Goal: Task Accomplishment & Management: Manage account settings

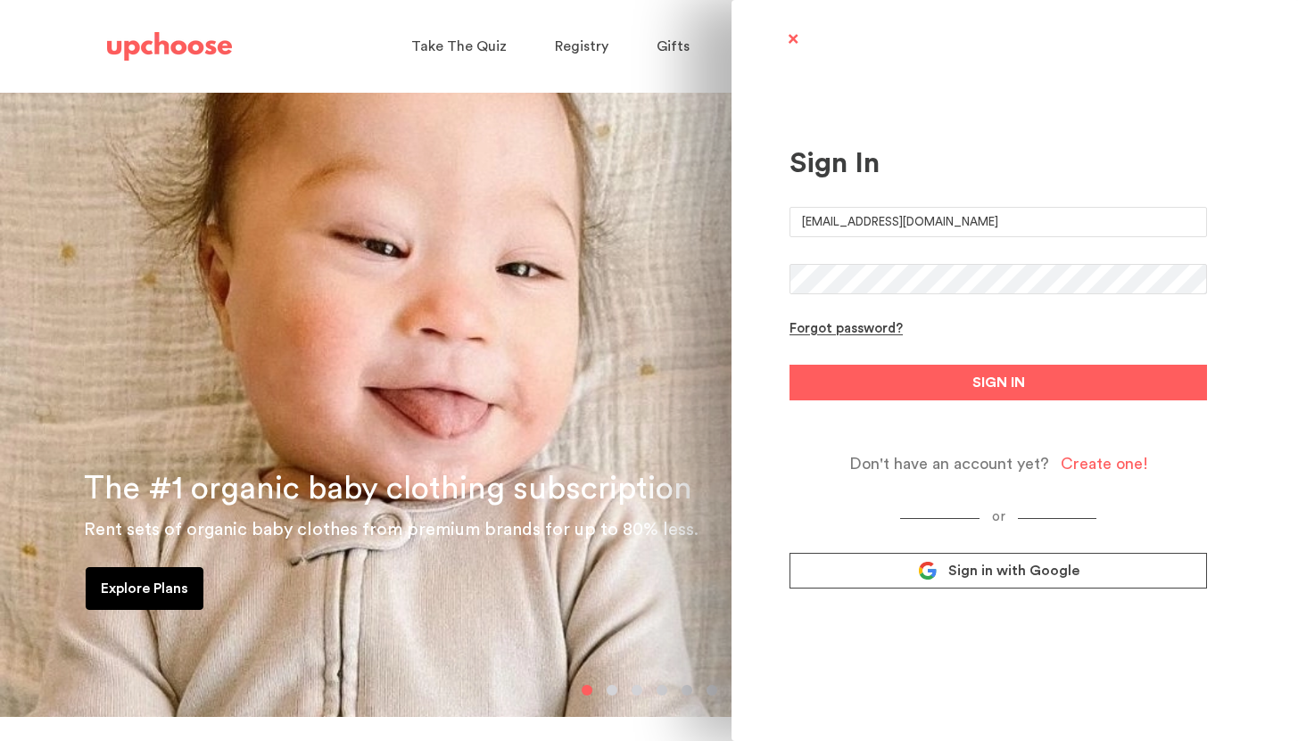
click at [830, 220] on input "[EMAIL_ADDRESS][DOMAIN_NAME]" at bounding box center [997, 222] width 417 height 30
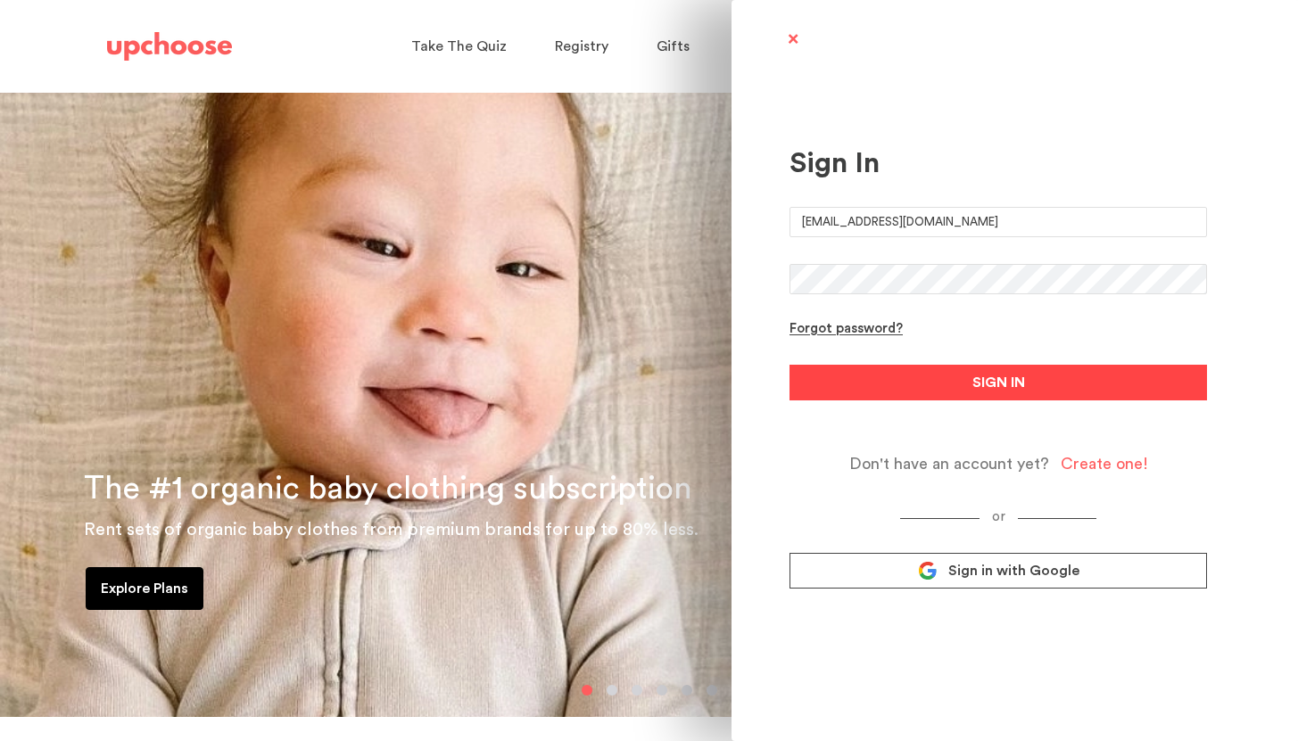
click at [893, 376] on button "SIGN IN" at bounding box center [997, 383] width 417 height 36
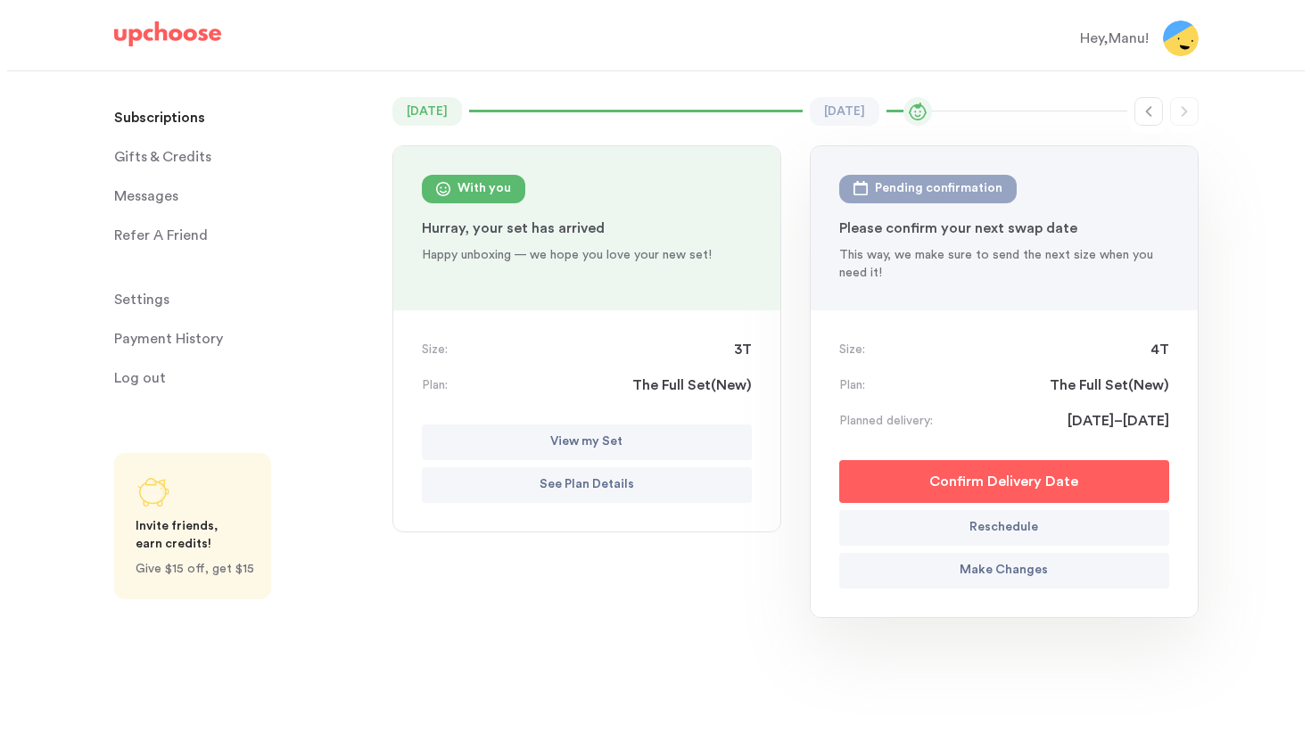
scroll to position [141, 0]
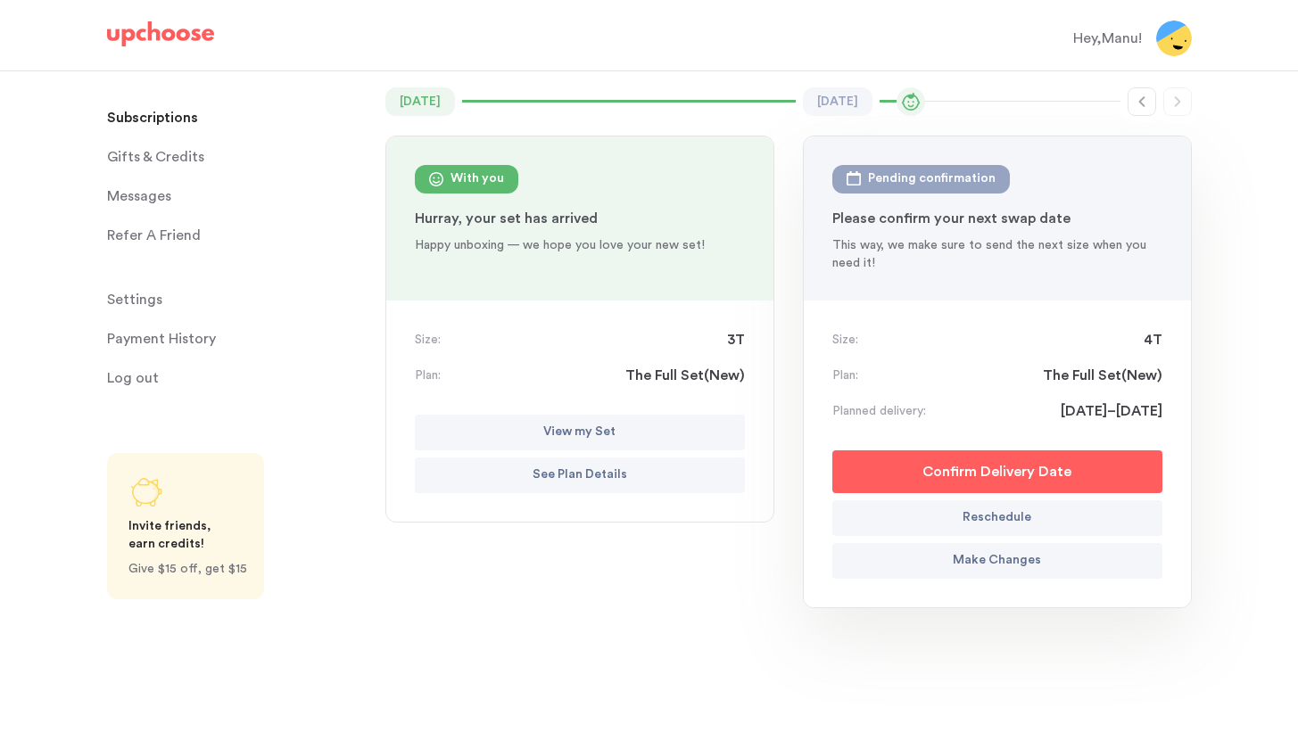
click at [550, 210] on p "Hurray, your set has arrived" at bounding box center [580, 218] width 330 height 21
click at [558, 425] on p "View my Set" at bounding box center [579, 432] width 72 height 21
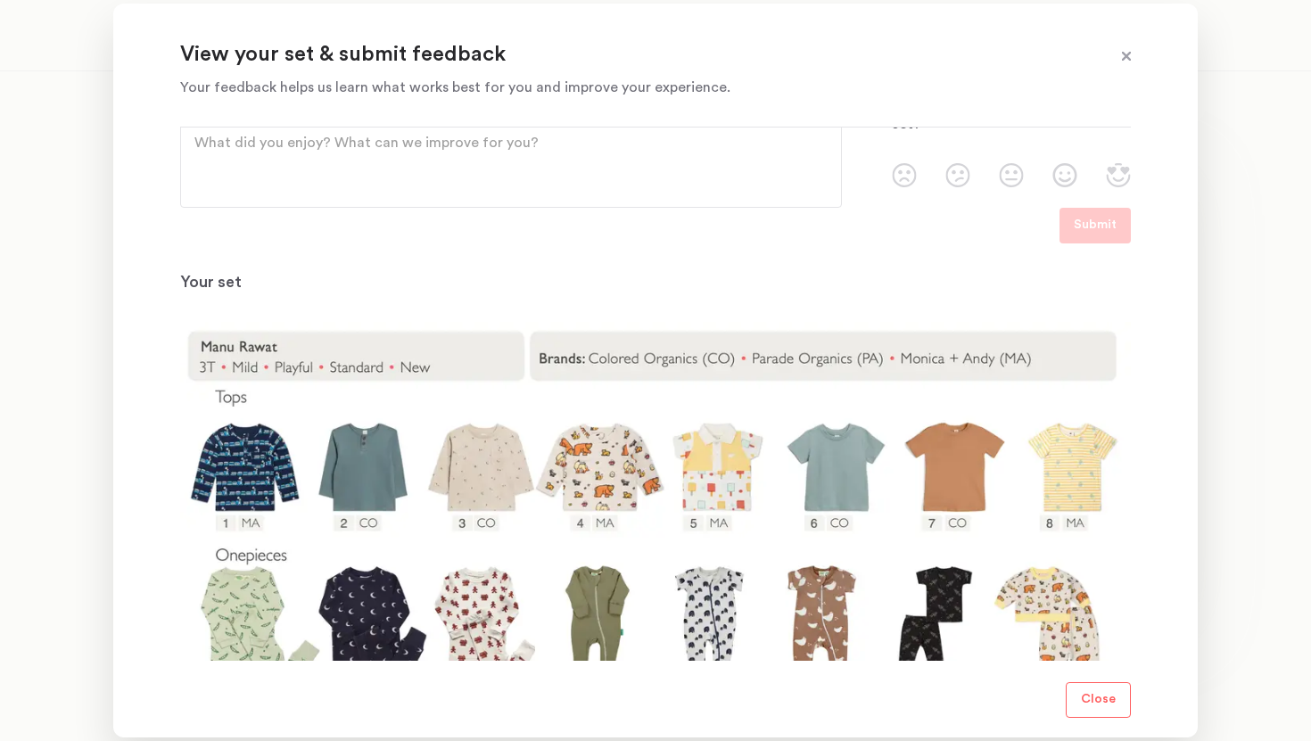
scroll to position [272, 0]
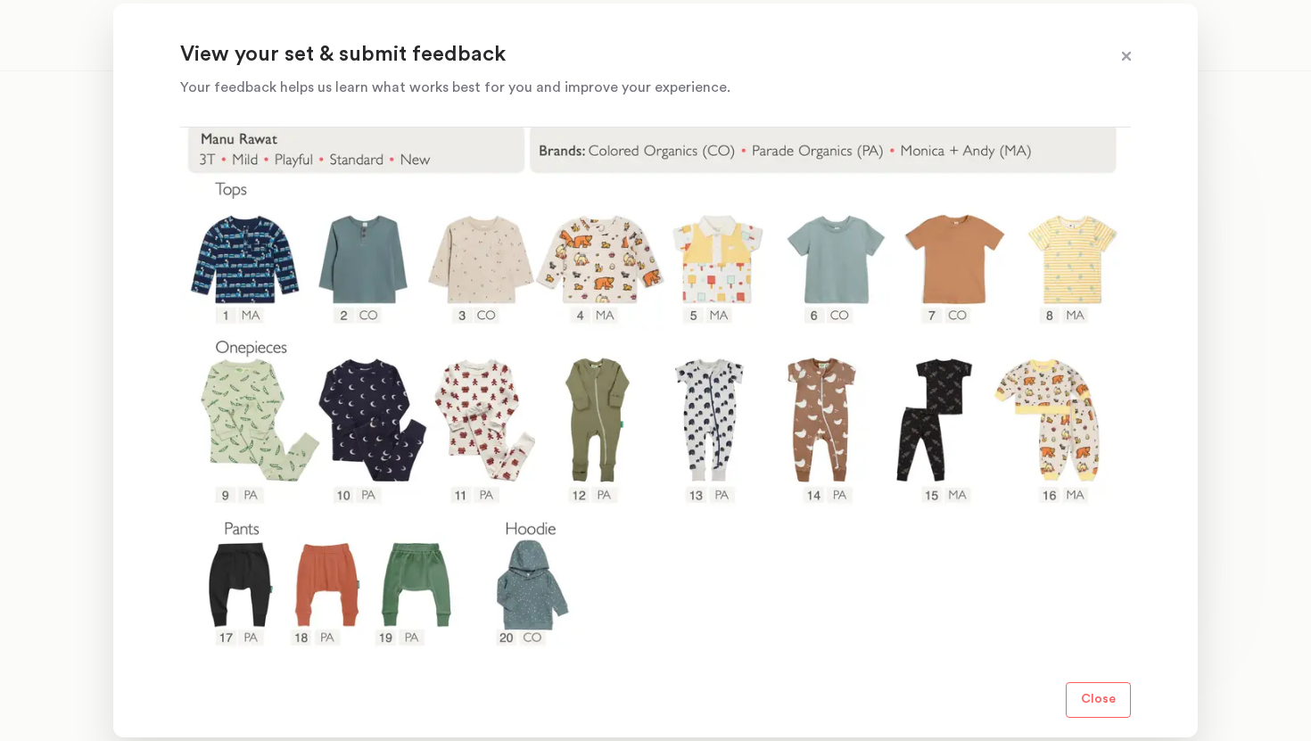
click at [1091, 707] on p "Close" at bounding box center [1098, 699] width 35 height 21
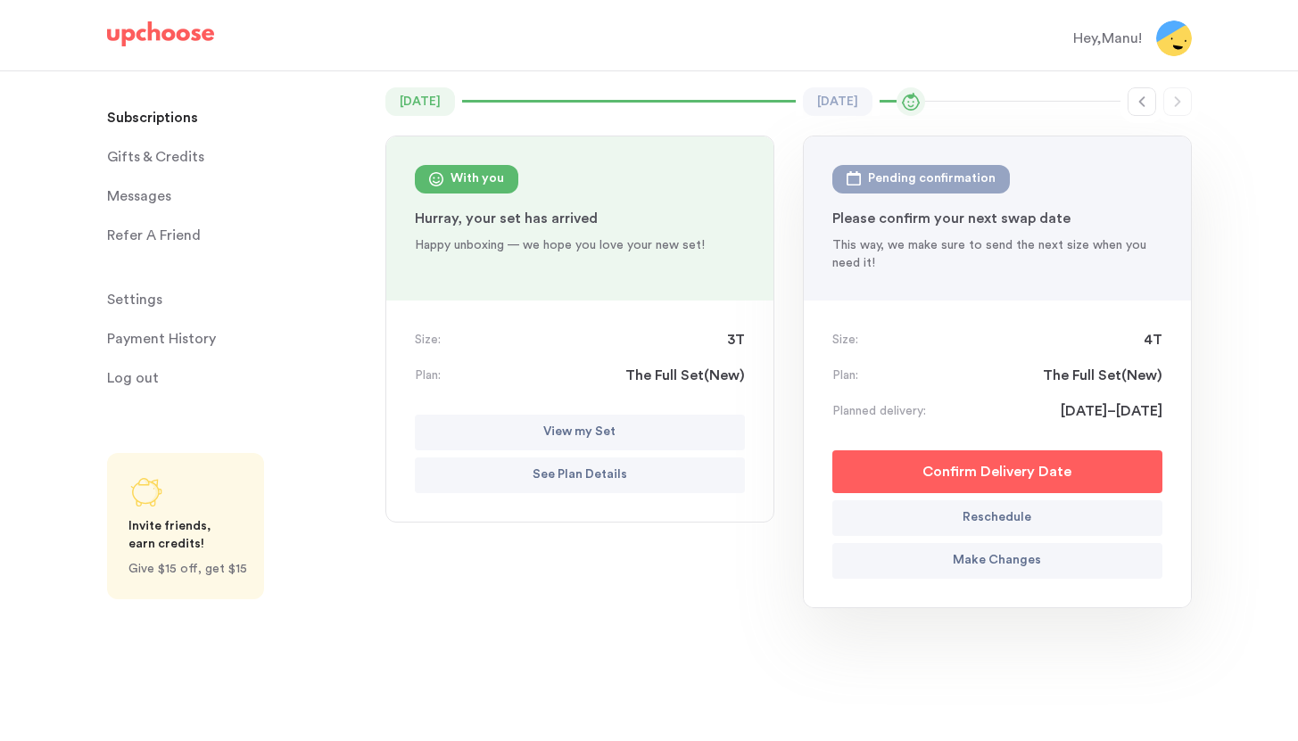
click at [566, 476] on p "See Plan Details" at bounding box center [579, 475] width 95 height 21
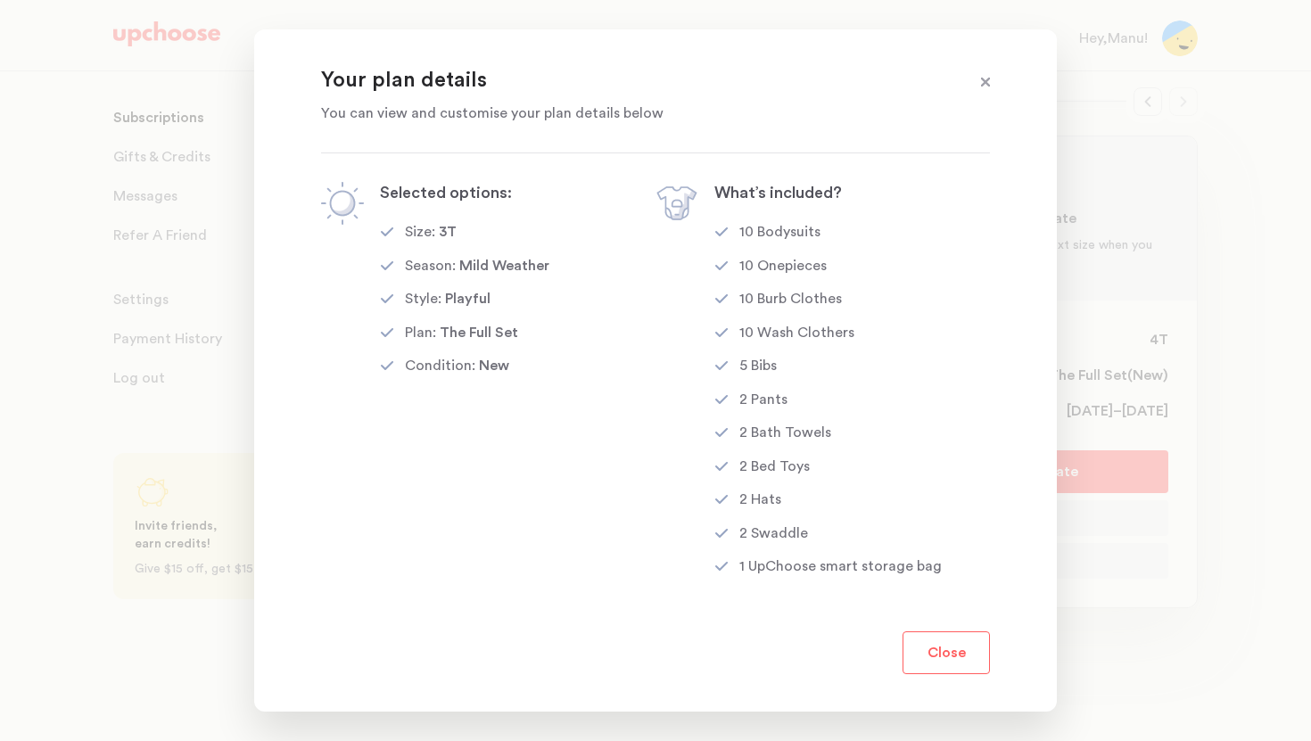
click at [952, 657] on button "Close" at bounding box center [946, 652] width 87 height 43
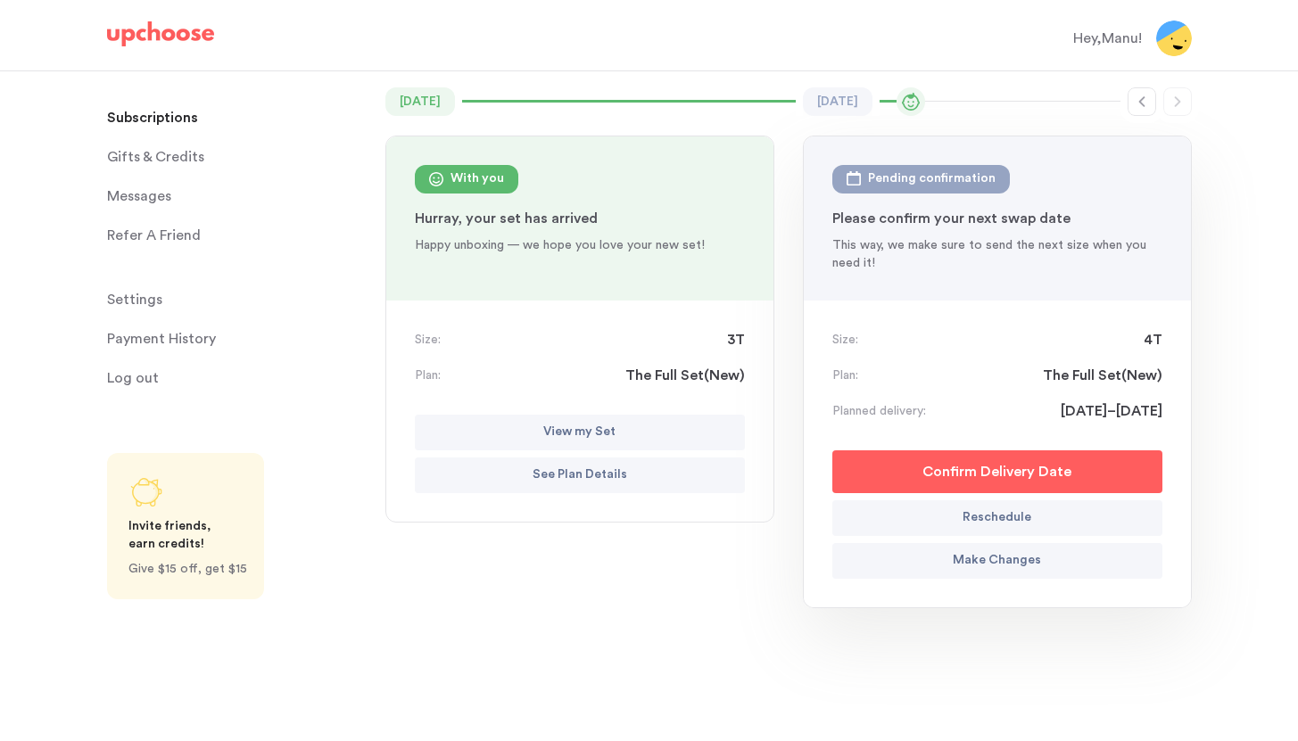
click at [981, 565] on p "Make Changes" at bounding box center [996, 560] width 88 height 21
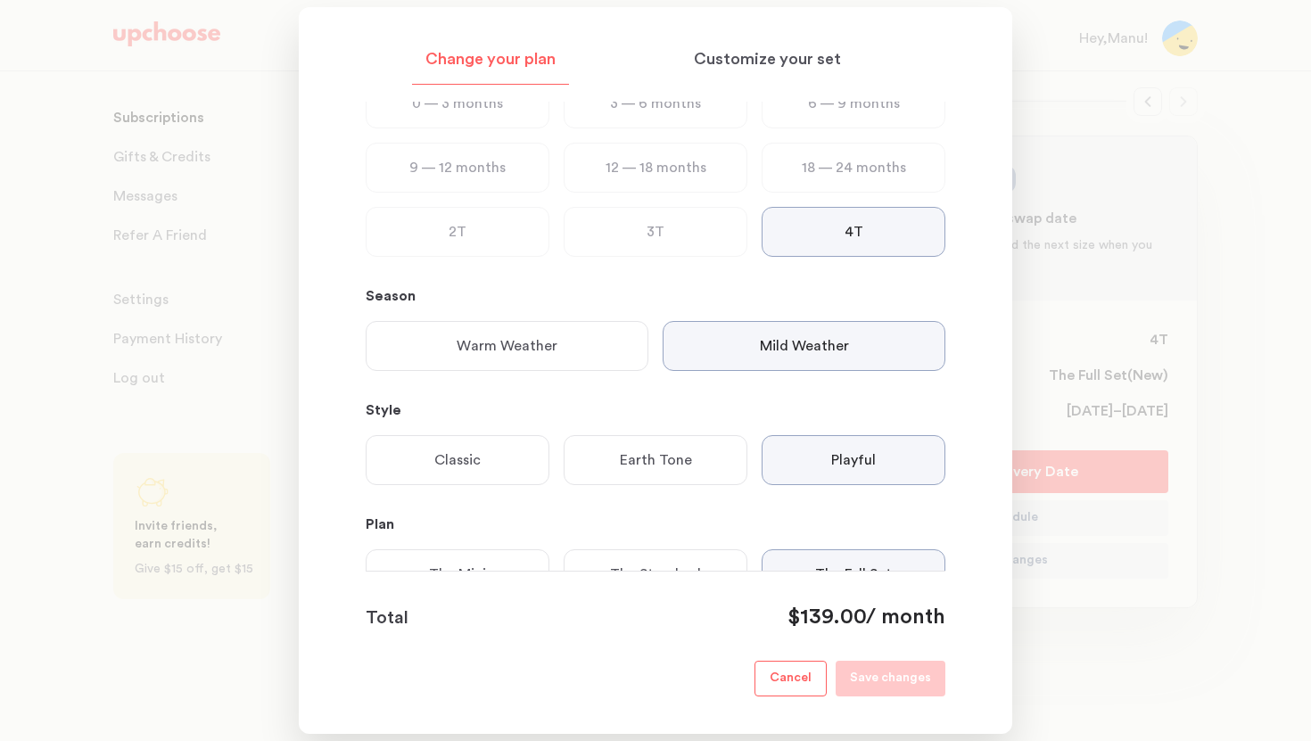
scroll to position [0, 0]
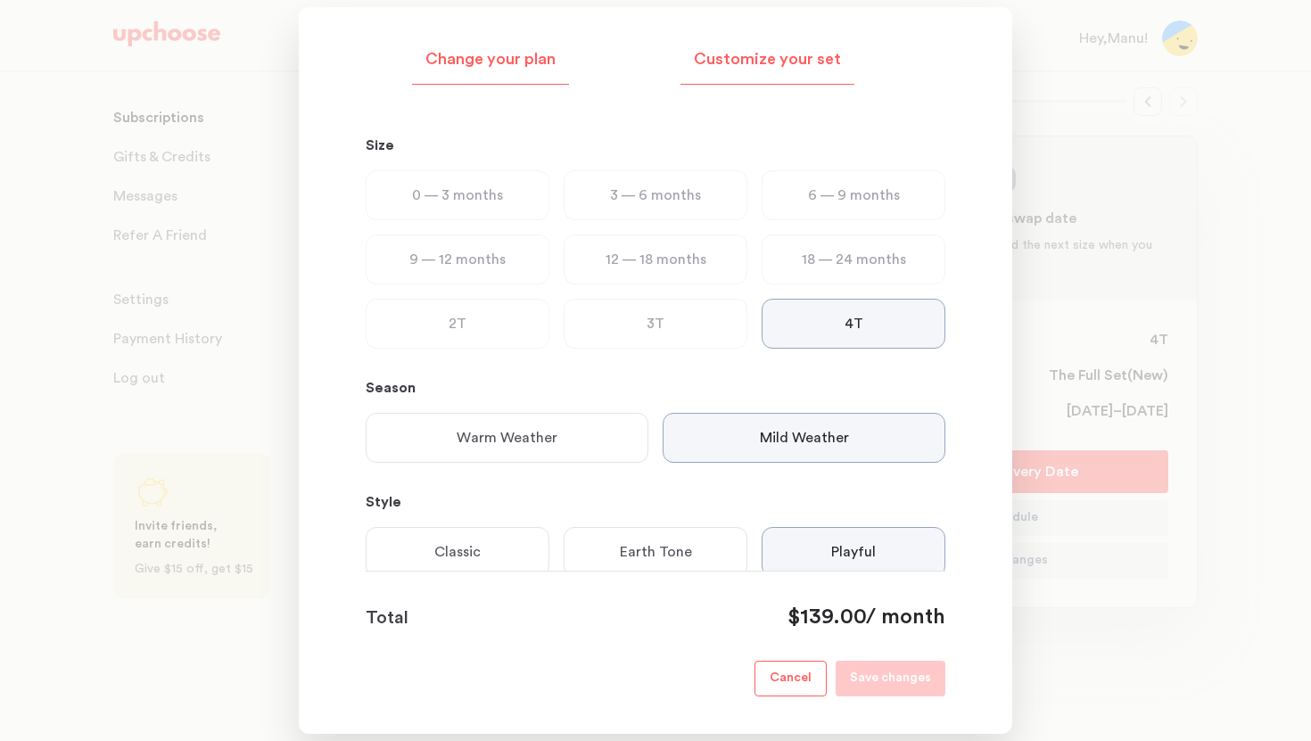
click at [763, 61] on p "Customize your set" at bounding box center [767, 59] width 147 height 21
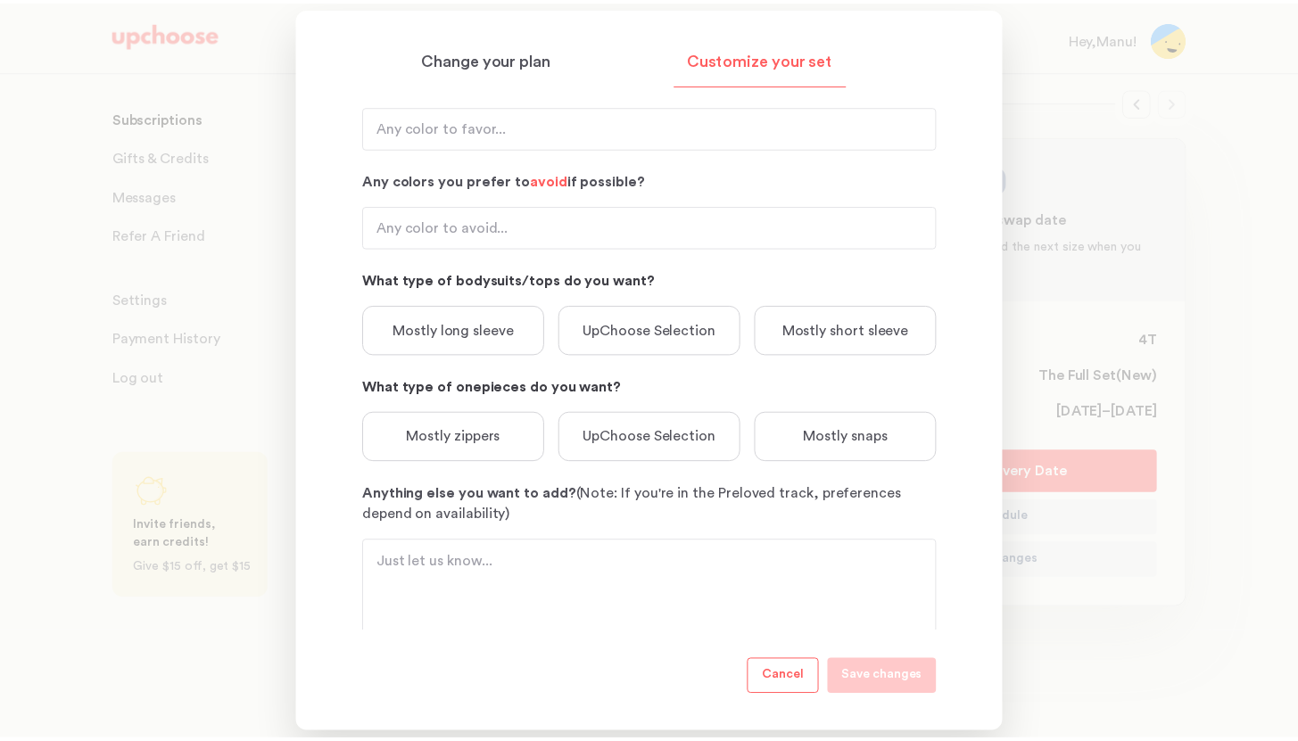
scroll to position [285, 0]
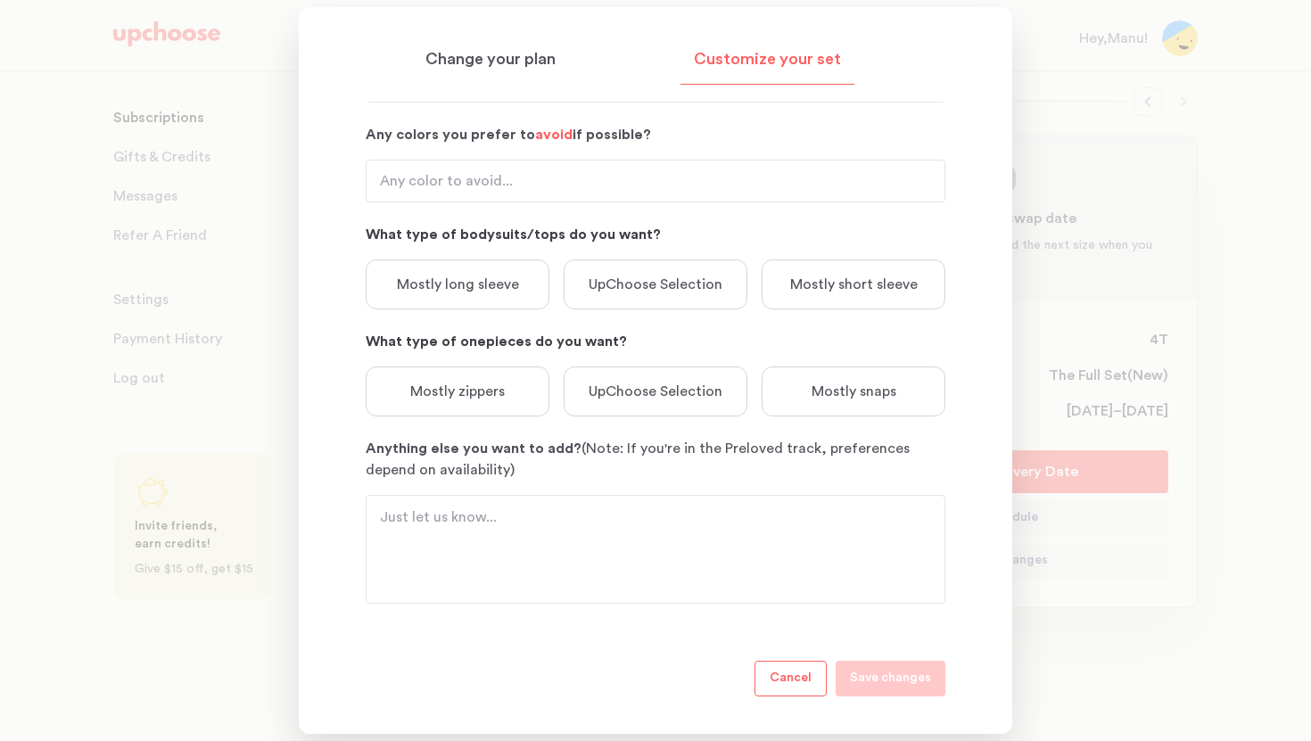
click at [792, 682] on p "Cancel" at bounding box center [791, 678] width 42 height 21
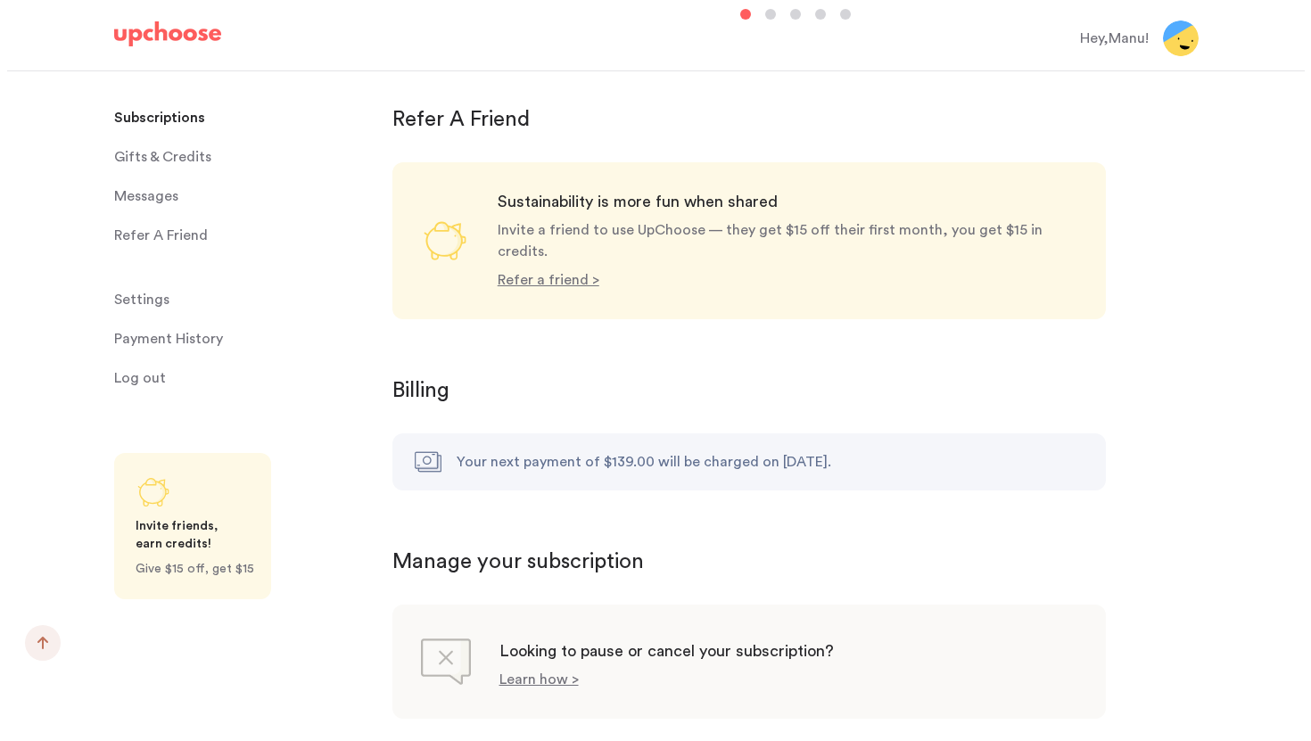
scroll to position [1615, 0]
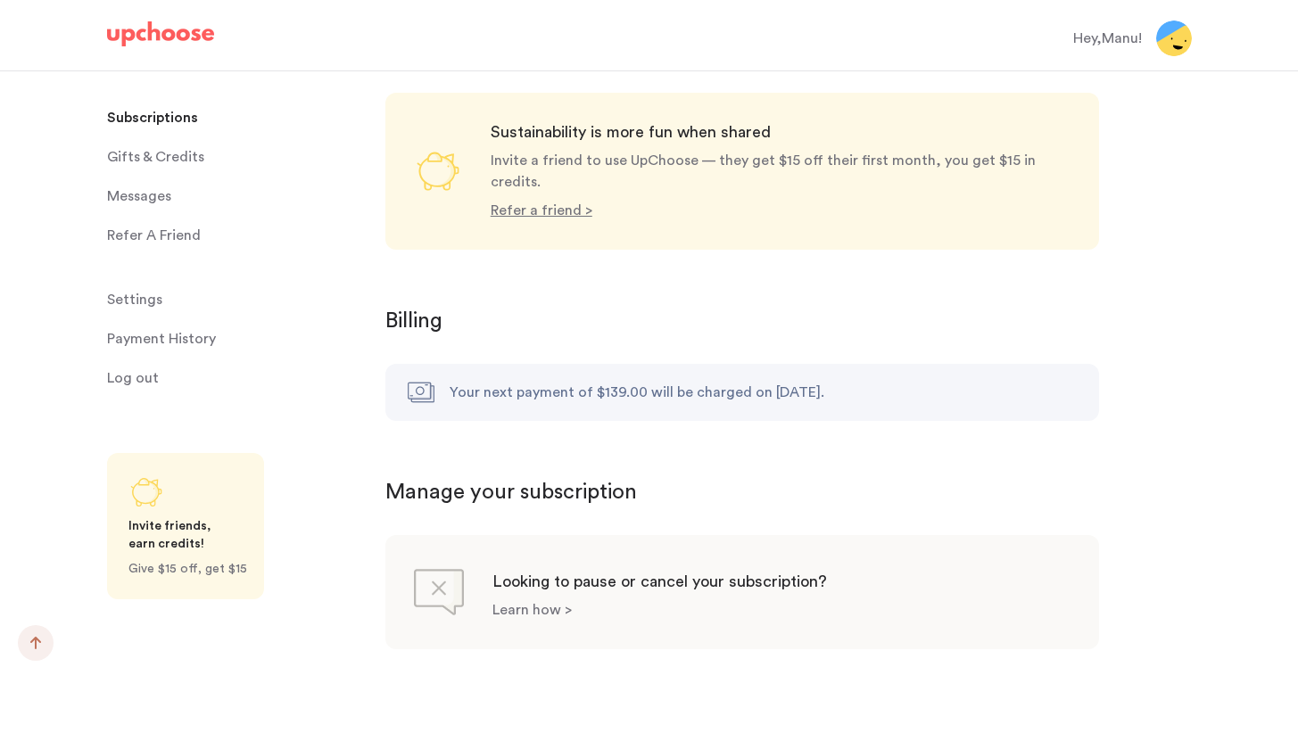
click at [523, 603] on p "Learn how >" at bounding box center [531, 610] width 79 height 14
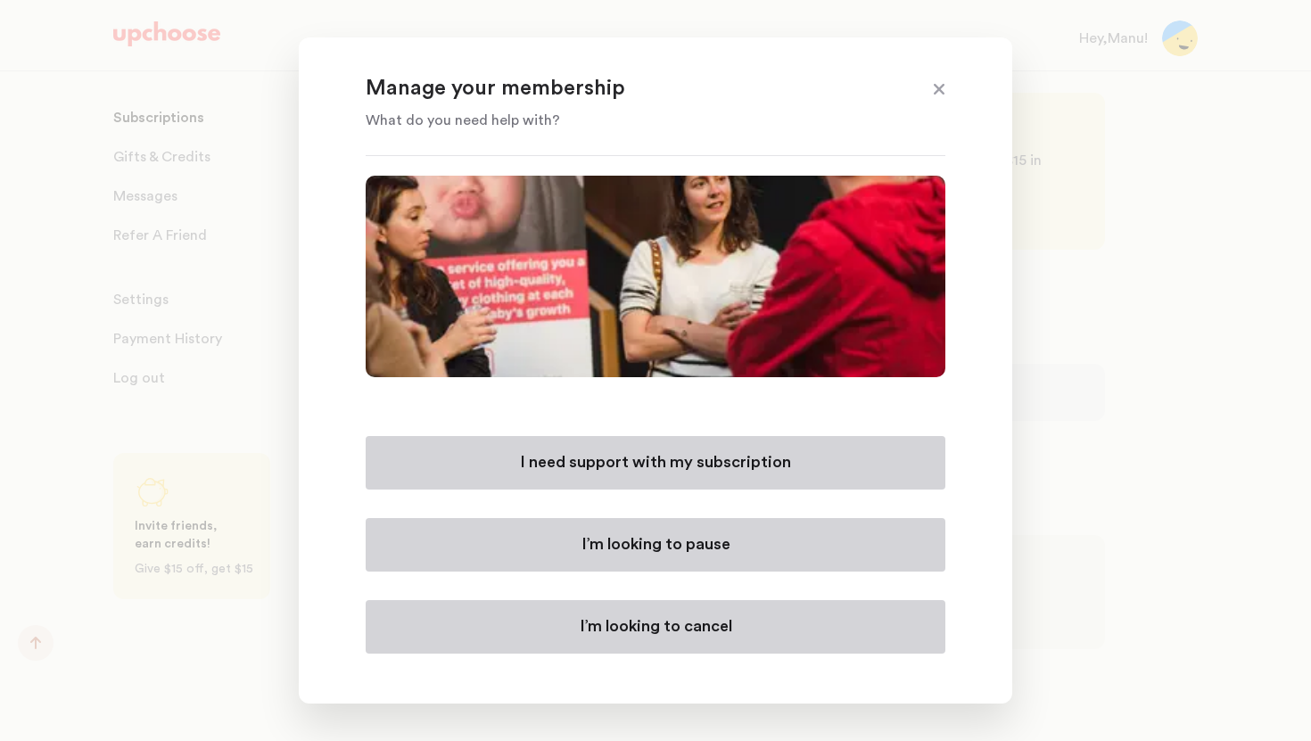
click at [626, 627] on p "I’m looking to cancel" at bounding box center [656, 626] width 152 height 21
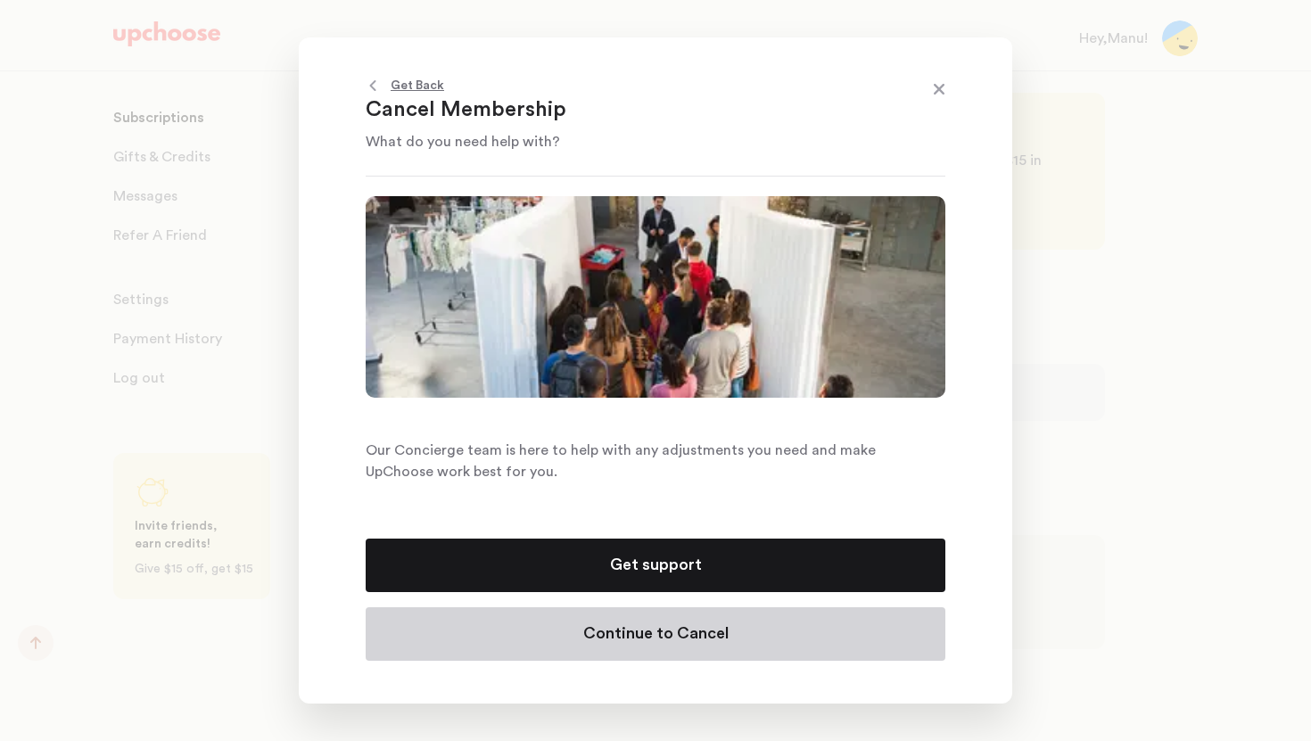
click at [628, 642] on p "Continue to Cancel" at bounding box center [655, 633] width 145 height 21
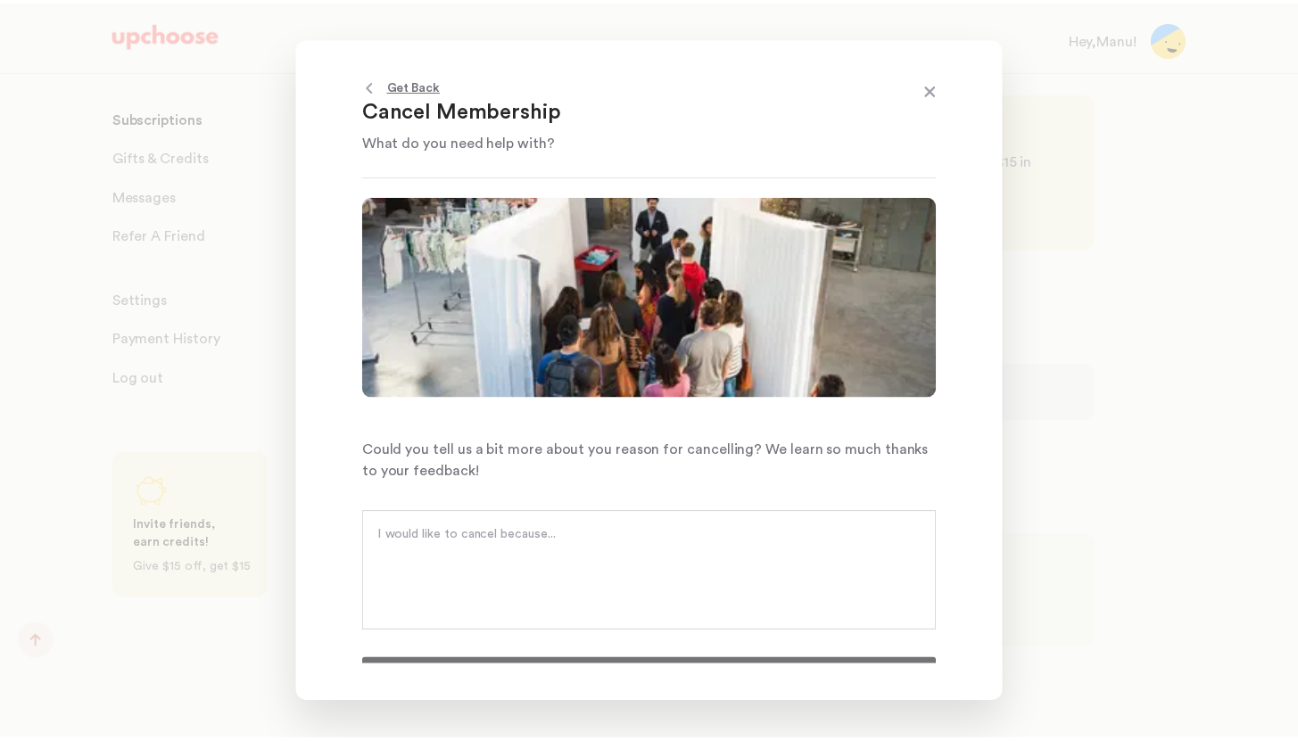
scroll to position [29, 0]
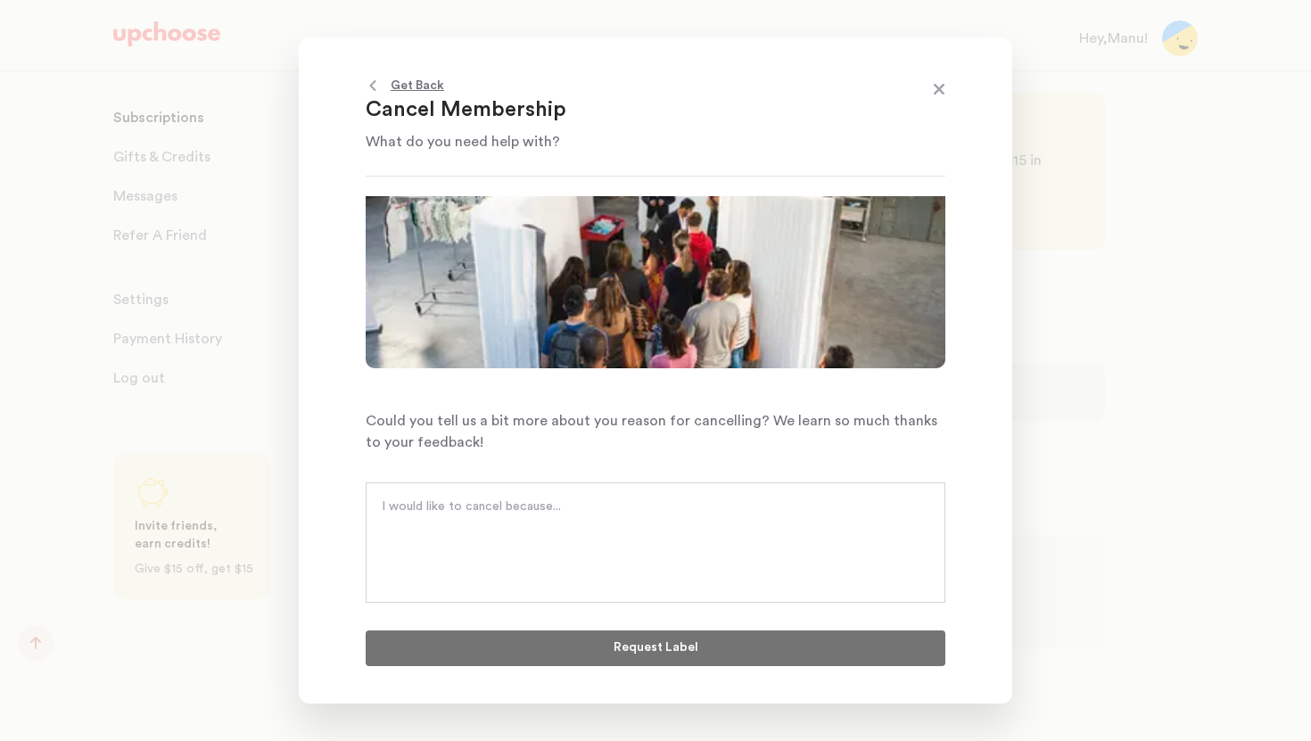
click at [592, 518] on textarea at bounding box center [656, 525] width 548 height 54
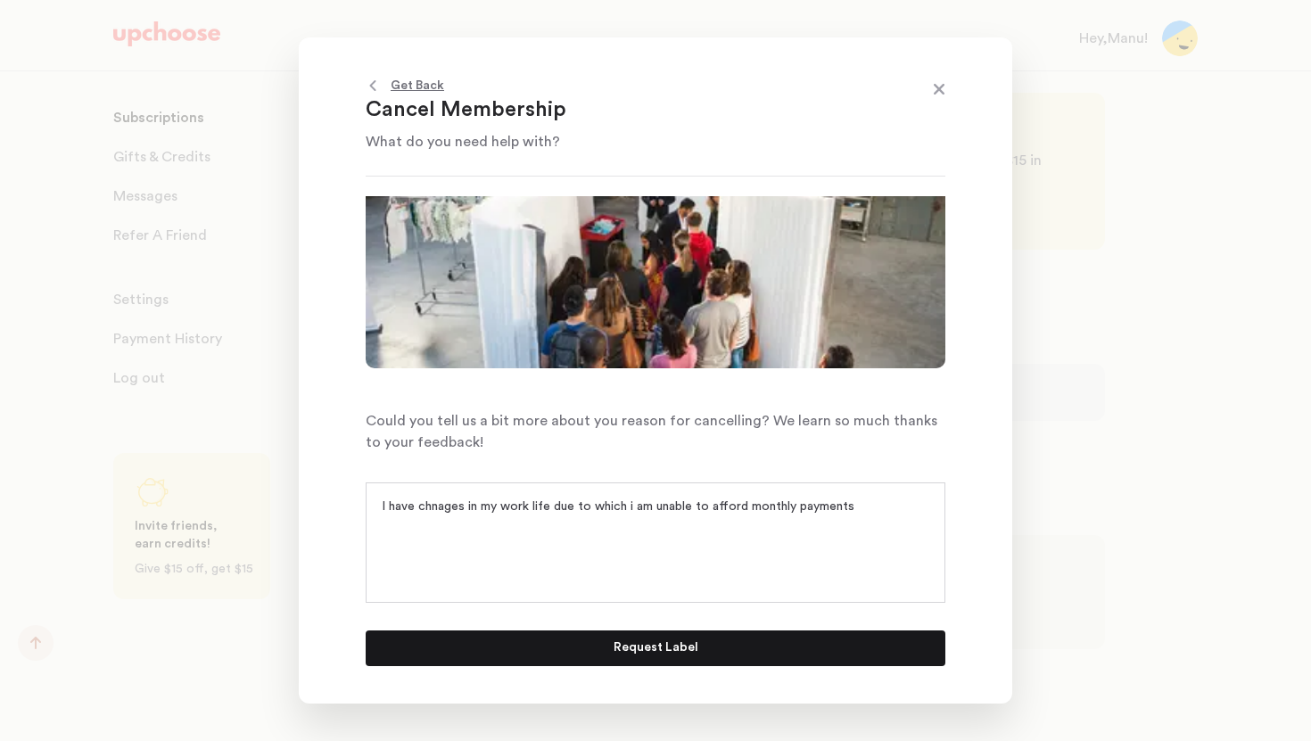
type textarea "I have chnages in my work life due to which i am unable to afford monthly payme…"
click at [673, 657] on p "Request Label" at bounding box center [656, 648] width 85 height 21
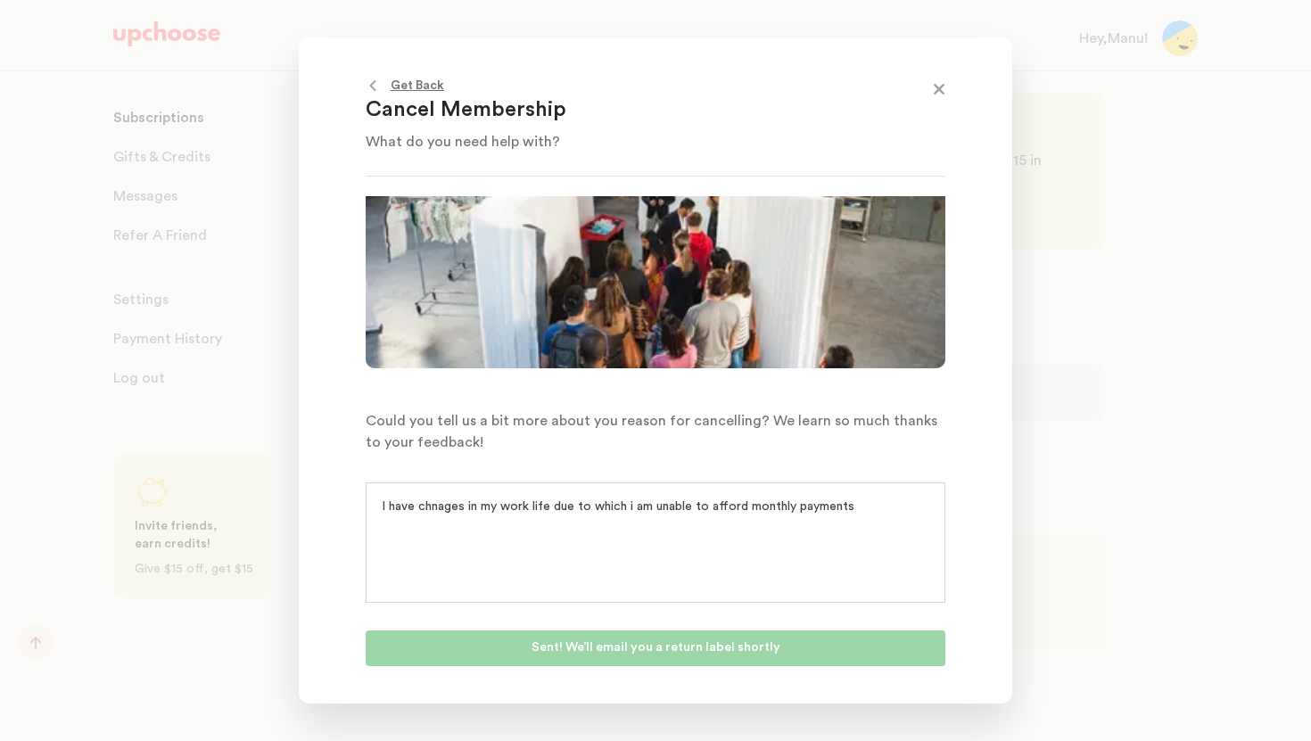
click at [940, 90] on span at bounding box center [938, 90] width 23 height 23
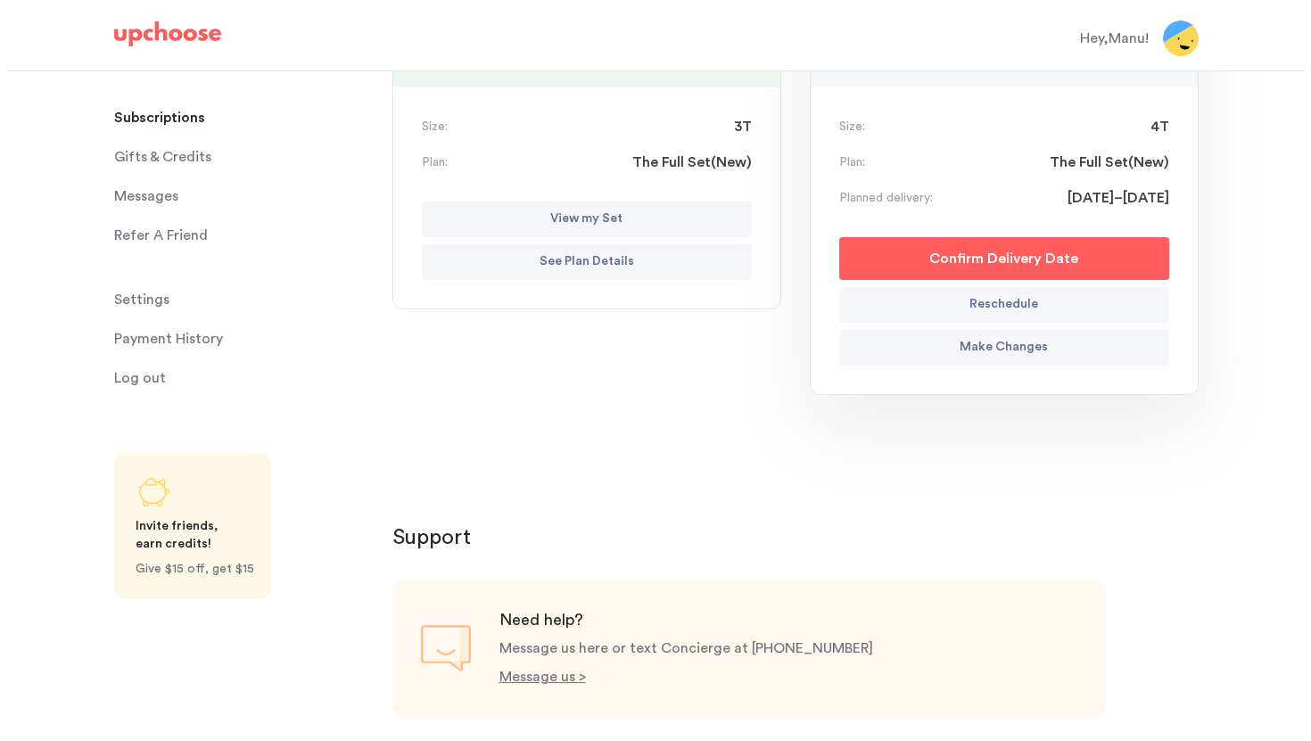
scroll to position [359, 0]
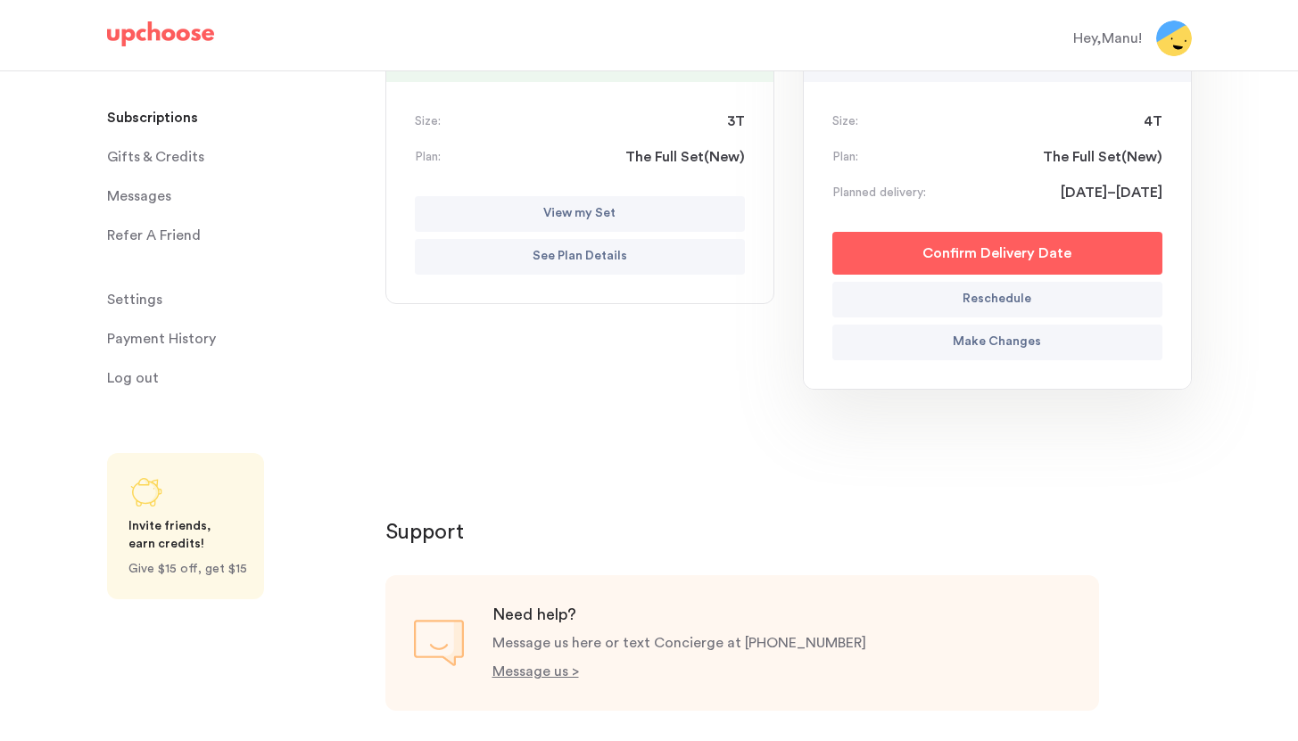
click at [998, 335] on p "Make Changes" at bounding box center [996, 342] width 88 height 21
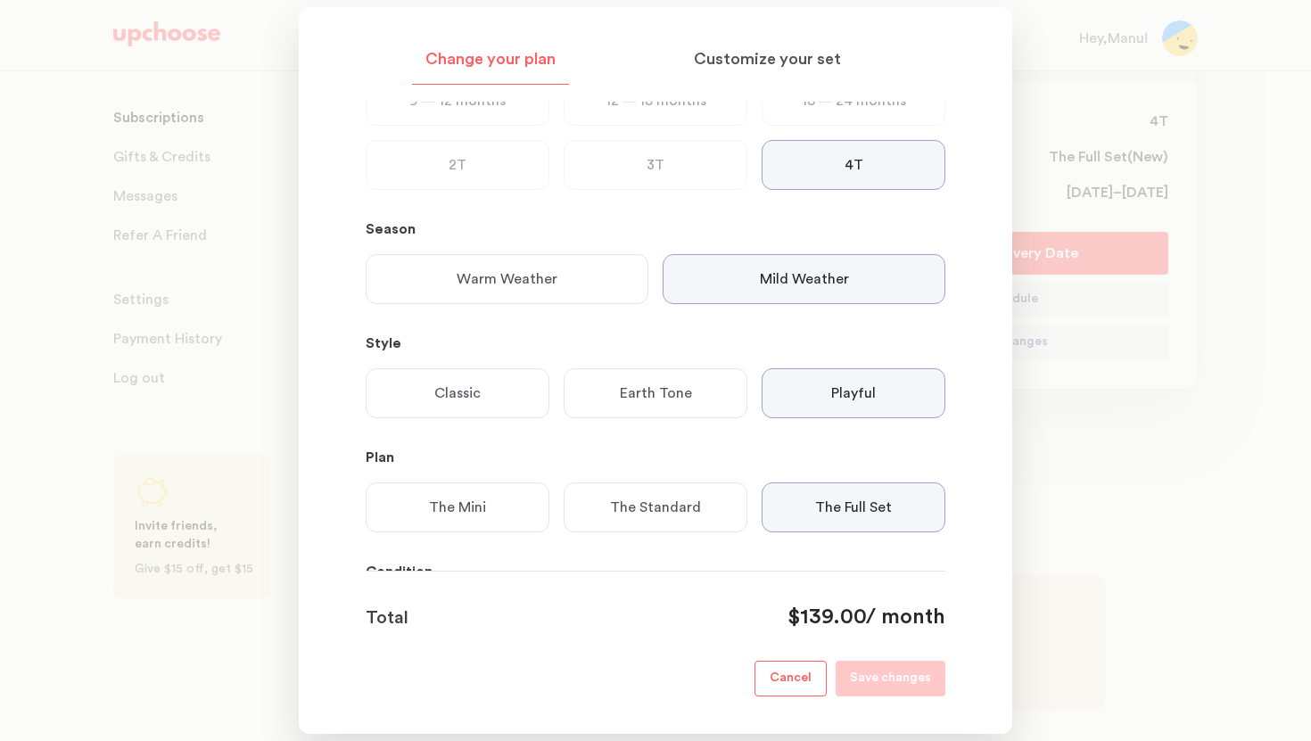
scroll to position [286, 0]
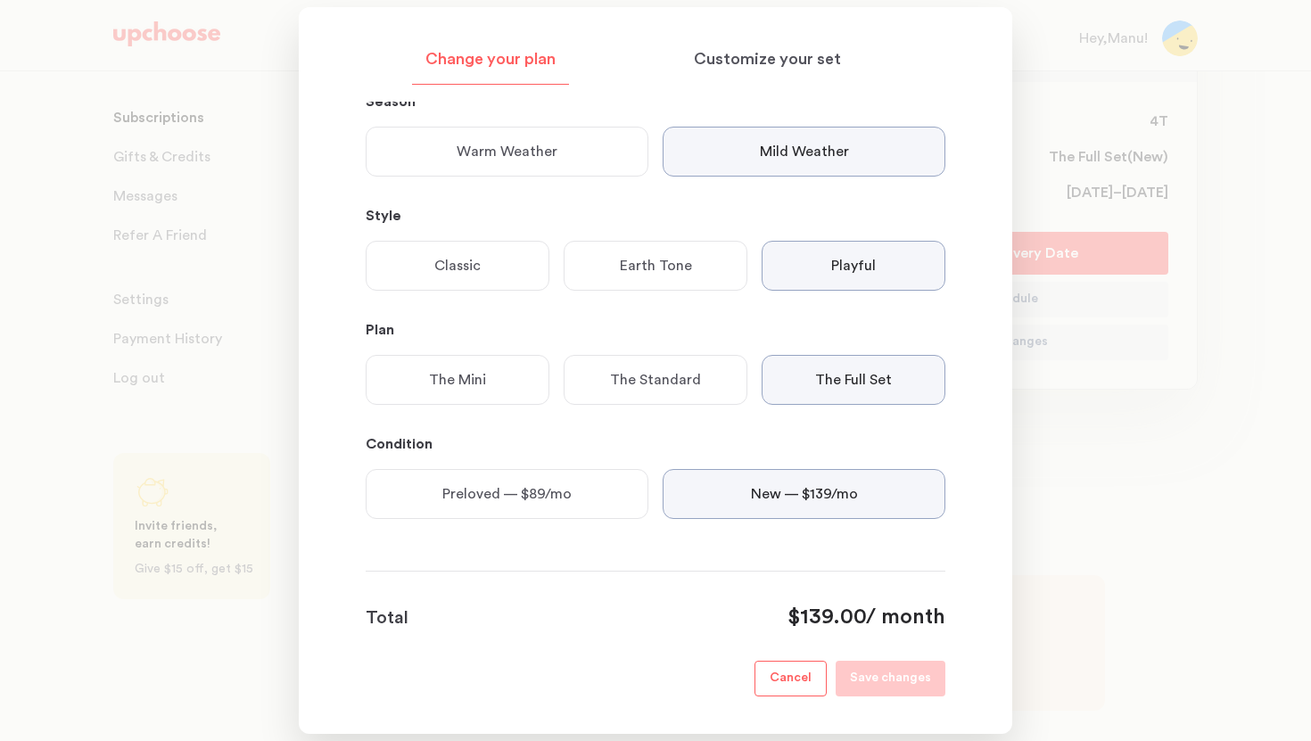
click at [497, 498] on p "Preloved — $89/mo" at bounding box center [506, 493] width 129 height 21
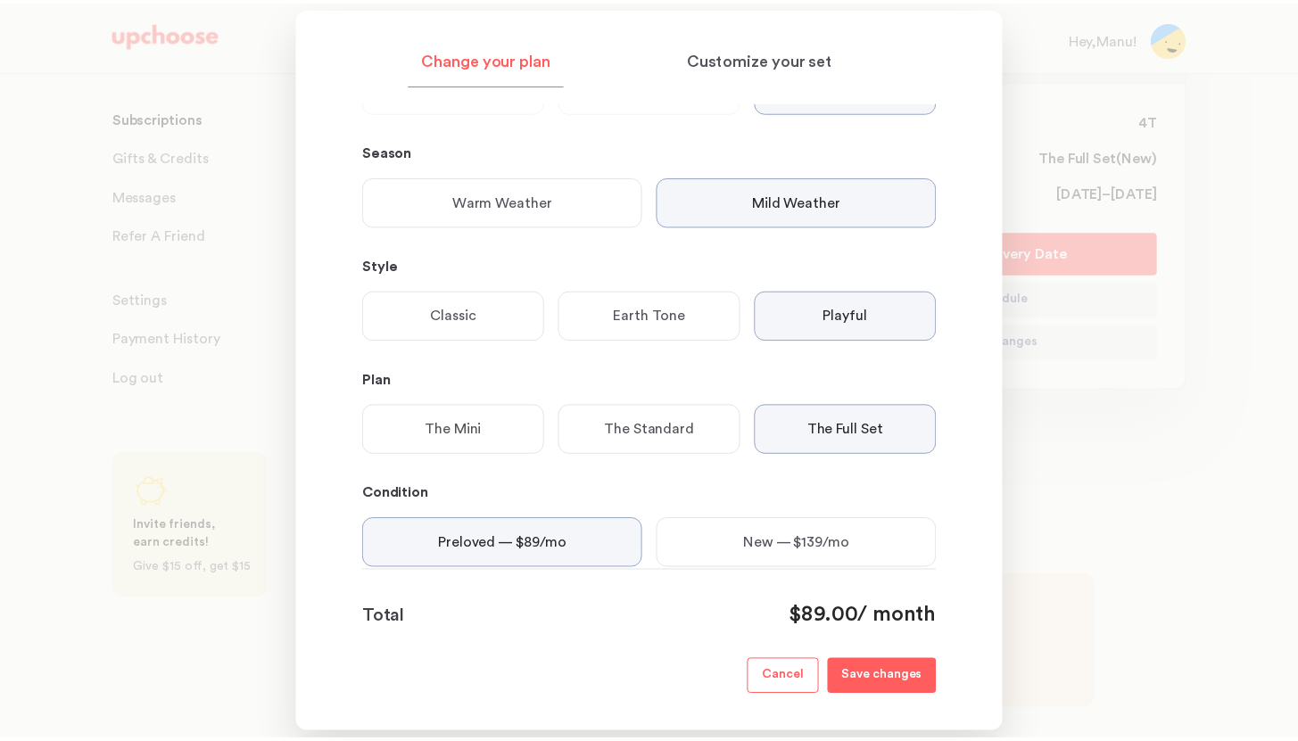
scroll to position [235, 0]
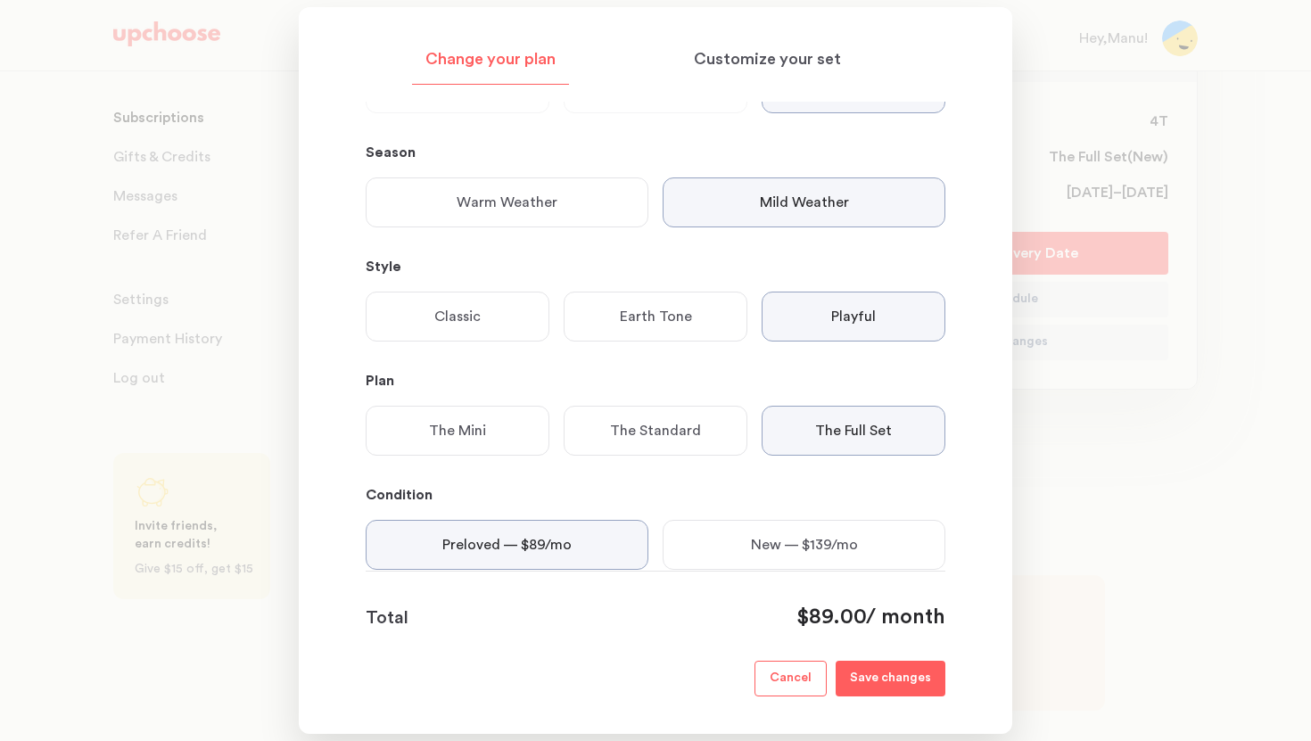
click at [469, 437] on p "The Mini" at bounding box center [457, 430] width 57 height 21
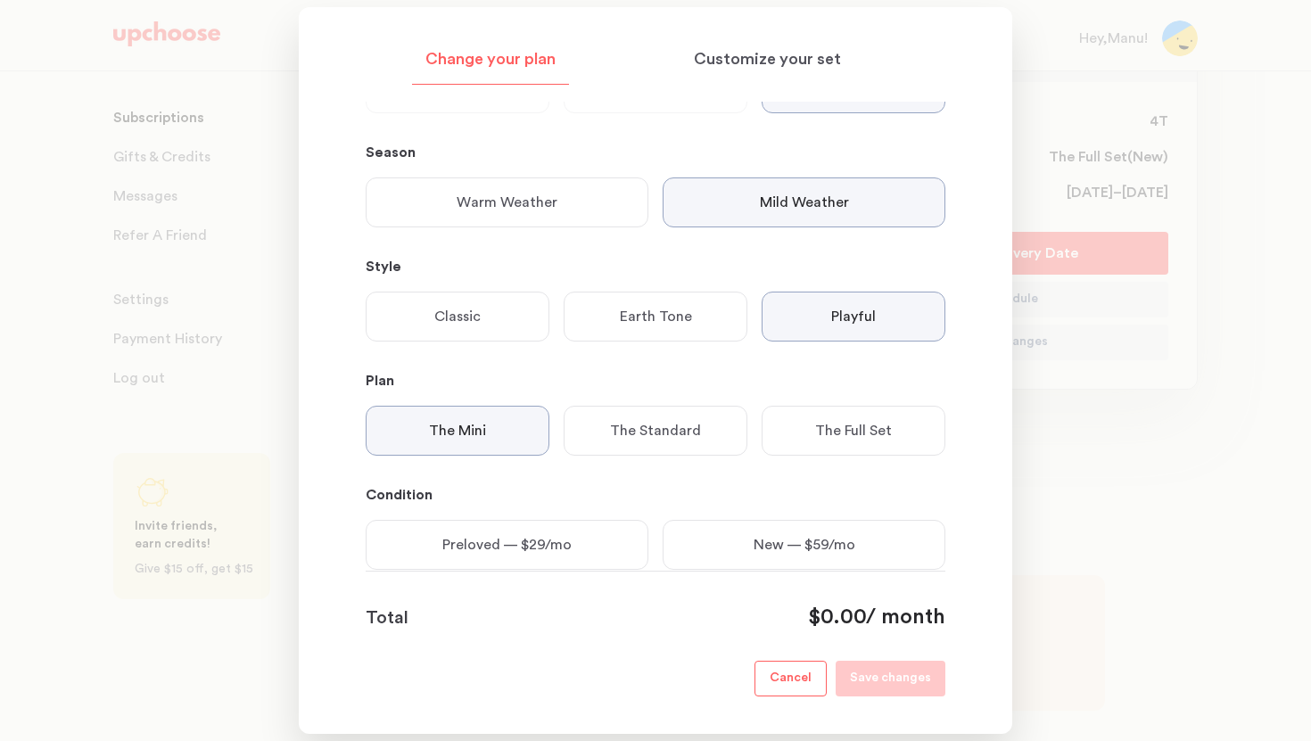
click at [574, 540] on div "Preloved — $29/mo" at bounding box center [507, 545] width 283 height 50
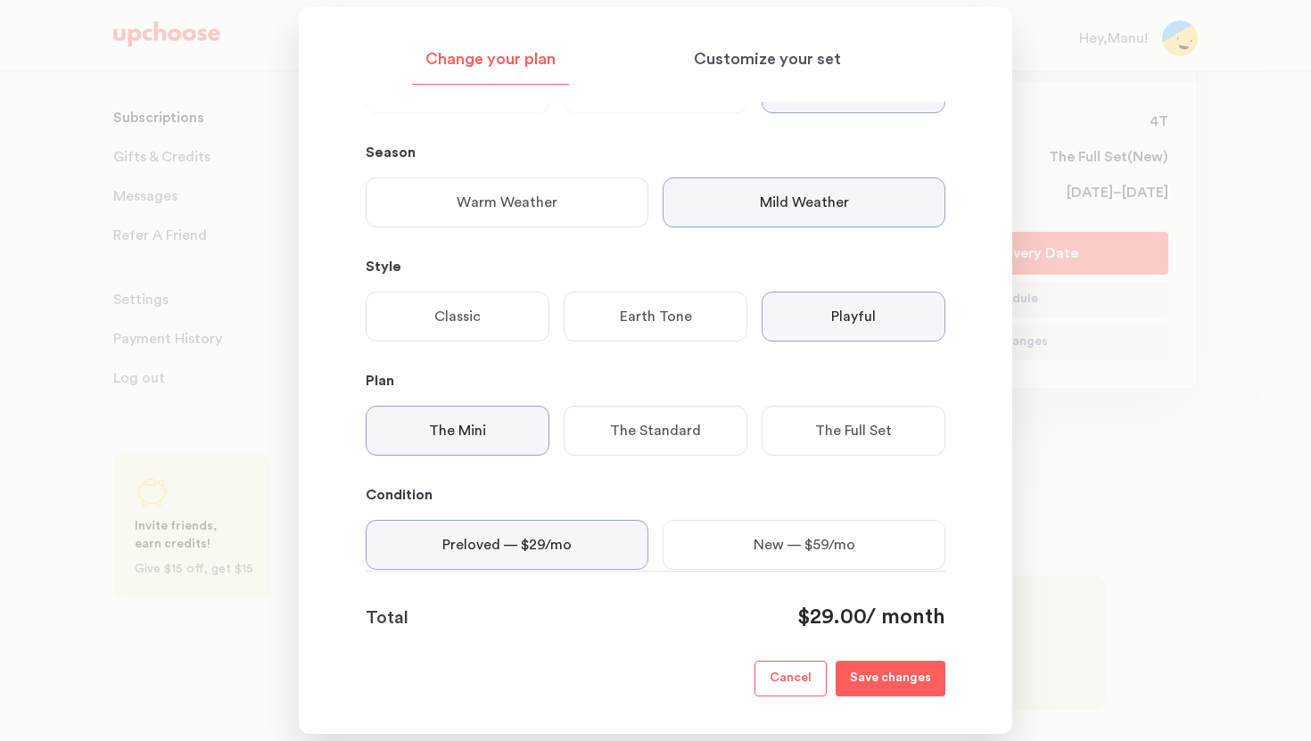
click at [883, 676] on p "Save changes" at bounding box center [890, 678] width 81 height 21
click at [1038, 361] on div at bounding box center [655, 370] width 1311 height 741
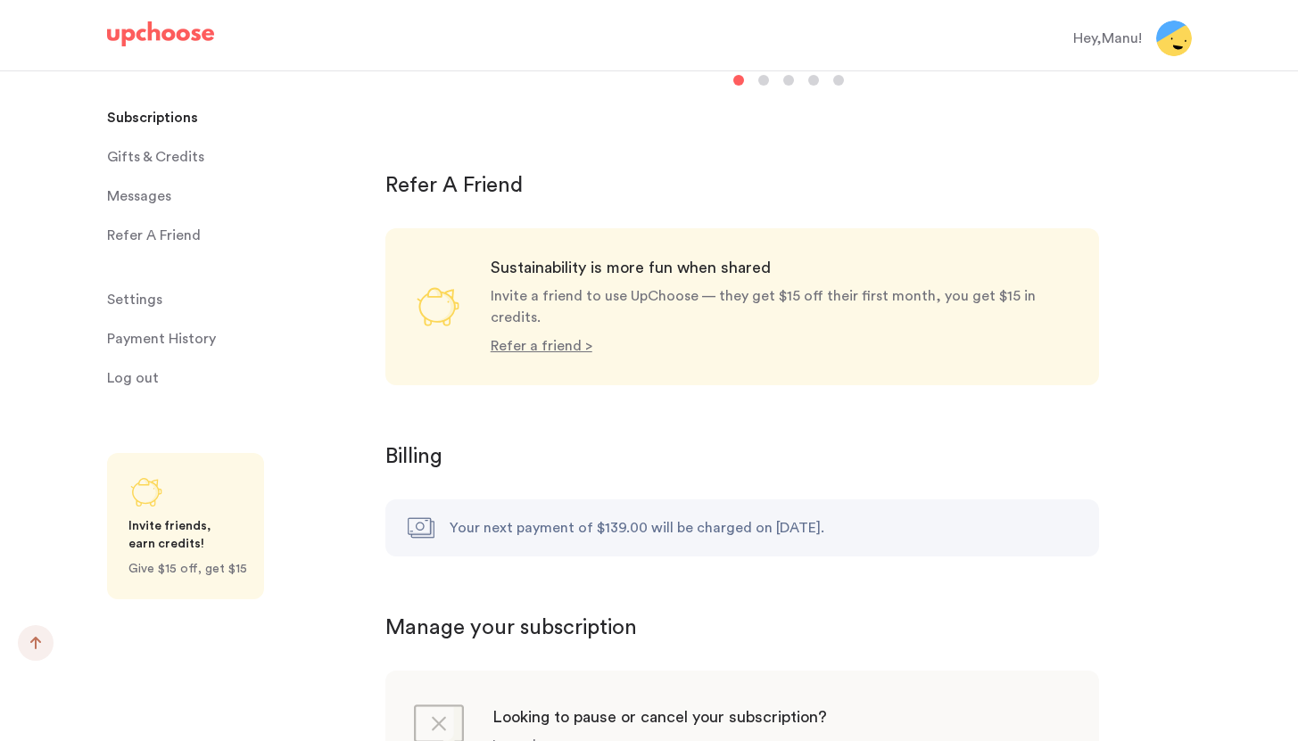
scroll to position [1615, 0]
